Goal: Navigation & Orientation: Find specific page/section

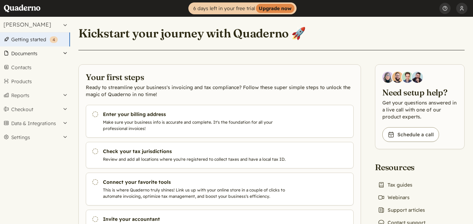
click at [45, 51] on button "Documents" at bounding box center [35, 54] width 70 height 14
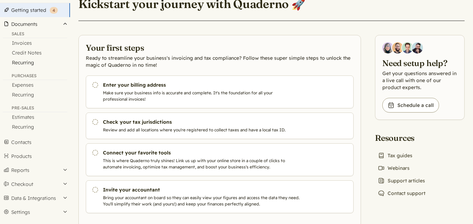
scroll to position [47, 0]
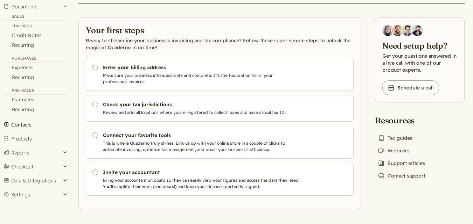
click at [26, 125] on link "Contacts" at bounding box center [35, 125] width 70 height 14
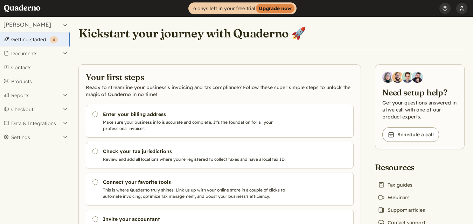
click at [458, 13] on button "[PERSON_NAME]" at bounding box center [461, 8] width 11 height 17
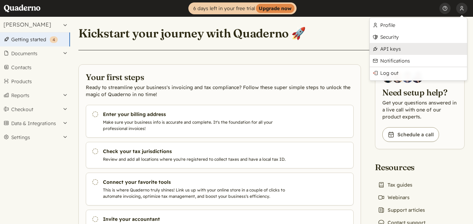
click at [392, 48] on link "API keys" at bounding box center [418, 49] width 97 height 12
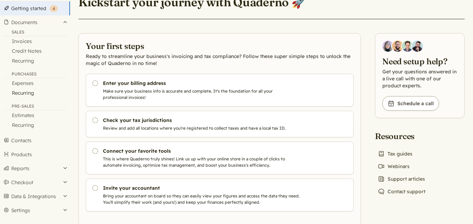
scroll to position [47, 0]
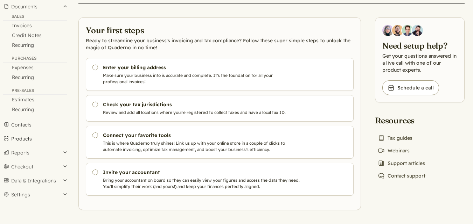
click at [41, 141] on link "Products" at bounding box center [35, 139] width 70 height 14
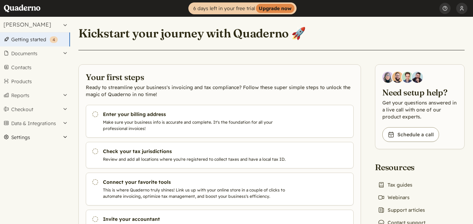
click at [29, 137] on button "Settings" at bounding box center [35, 138] width 70 height 14
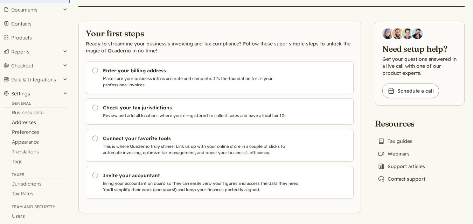
scroll to position [48, 0]
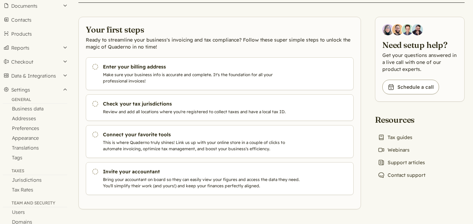
click at [23, 174] on div "Taxes" at bounding box center [35, 171] width 64 height 7
click at [18, 172] on div "Taxes" at bounding box center [35, 171] width 64 height 7
click at [22, 191] on link "Tax Rates" at bounding box center [35, 190] width 70 height 10
